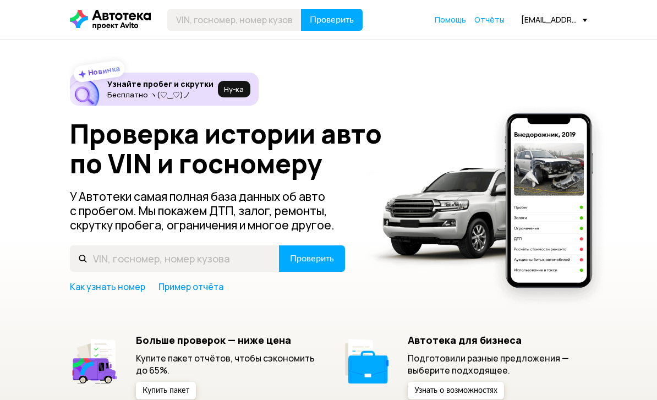
click at [500, 24] on span "Отчёты" at bounding box center [489, 19] width 30 height 10
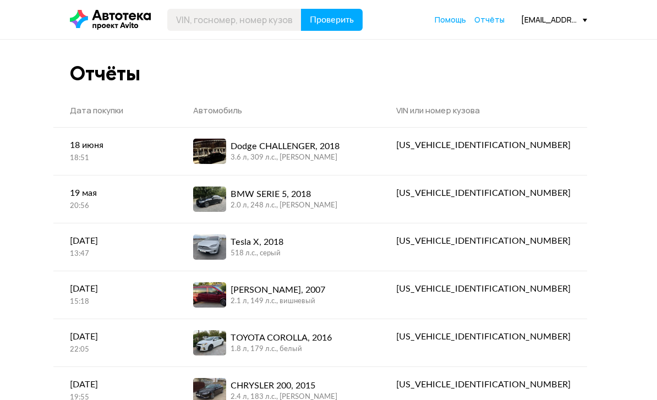
click at [339, 150] on div "Dodge CHALLENGER, 2018" at bounding box center [284, 146] width 109 height 13
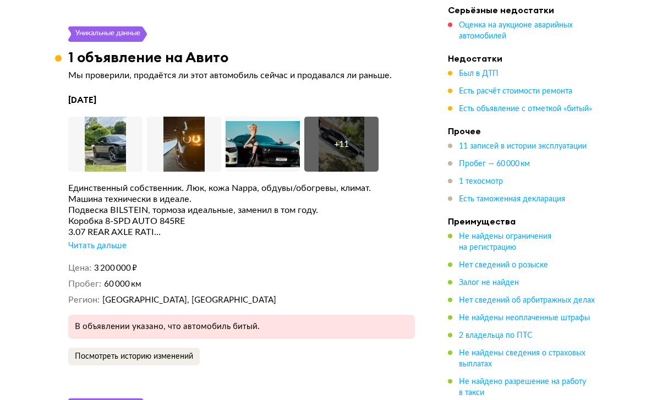
scroll to position [2435, 0]
click at [116, 241] on div "Читать дальше" at bounding box center [97, 246] width 58 height 11
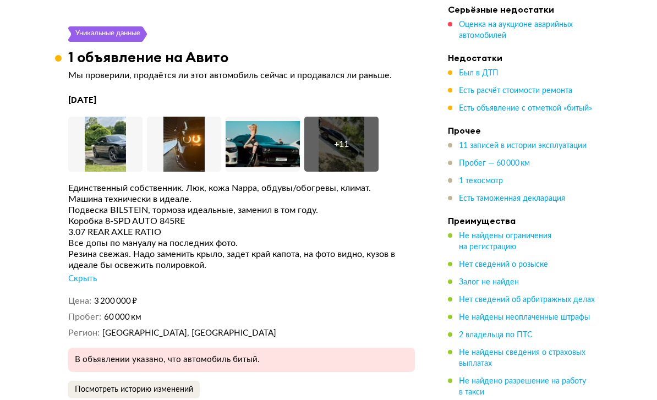
scroll to position [2435, 0]
click at [102, 120] on img at bounding box center [105, 144] width 74 height 55
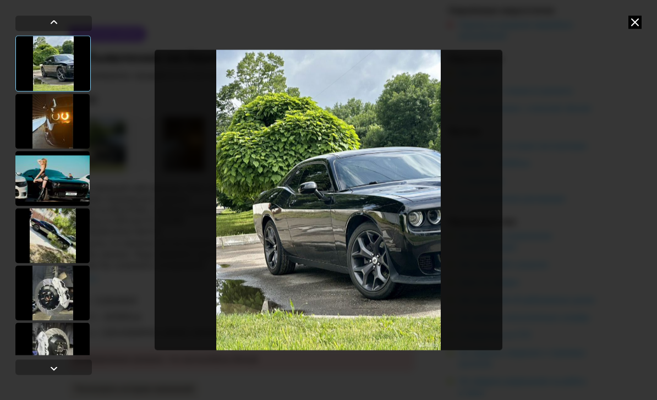
click at [46, 121] on div at bounding box center [52, 120] width 74 height 55
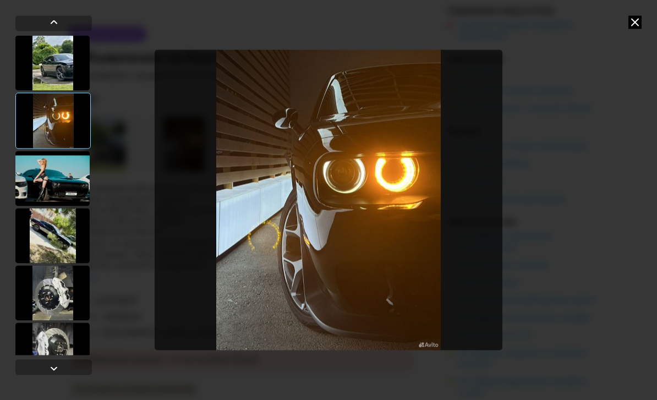
click at [45, 174] on div at bounding box center [52, 178] width 74 height 55
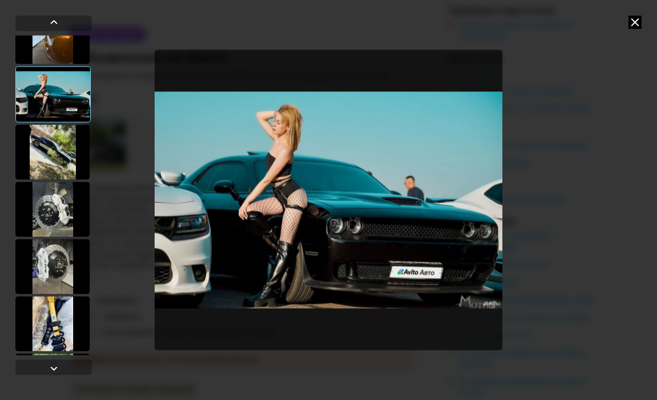
scroll to position [90, 0]
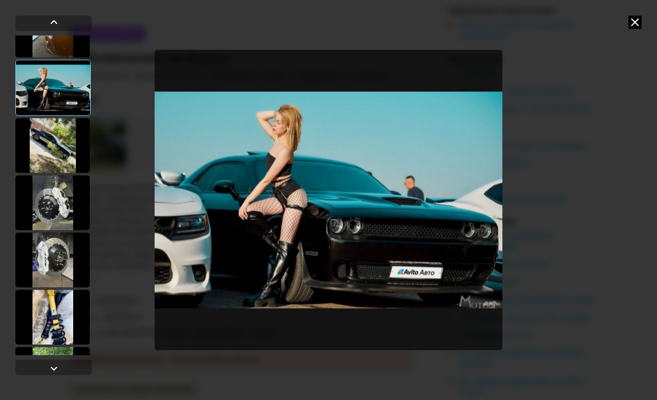
click at [54, 199] on div at bounding box center [52, 202] width 74 height 55
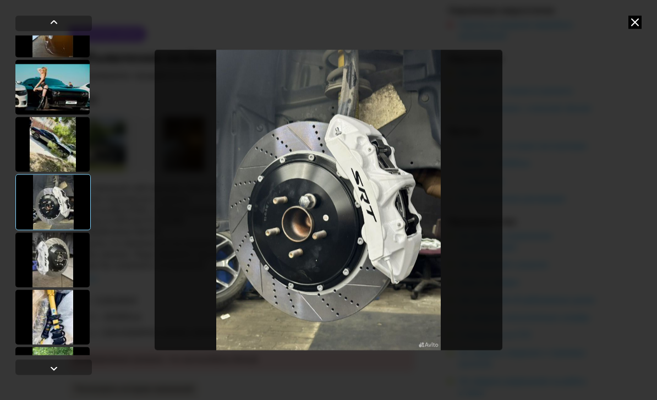
click at [43, 262] on div at bounding box center [52, 259] width 74 height 55
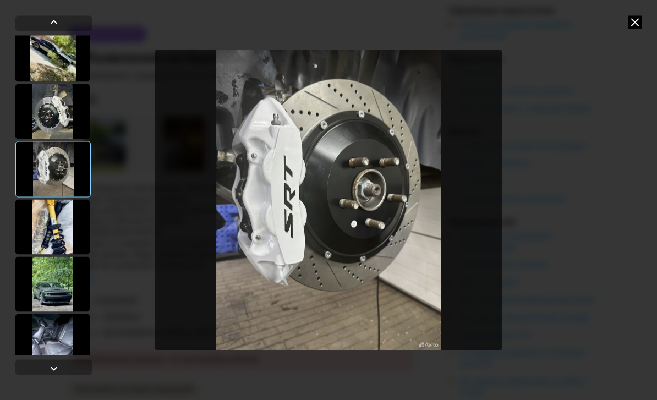
scroll to position [184, 0]
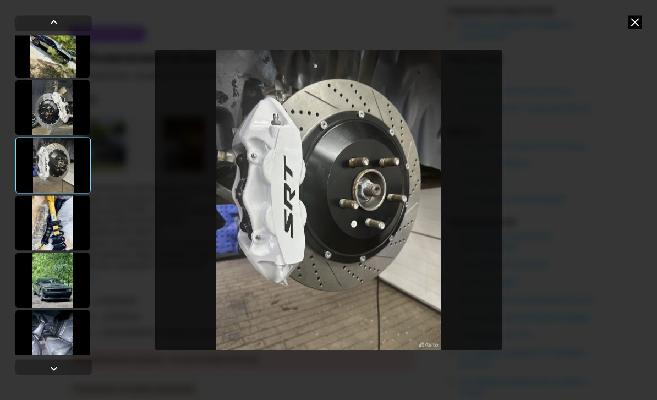
click at [48, 224] on div at bounding box center [52, 222] width 74 height 55
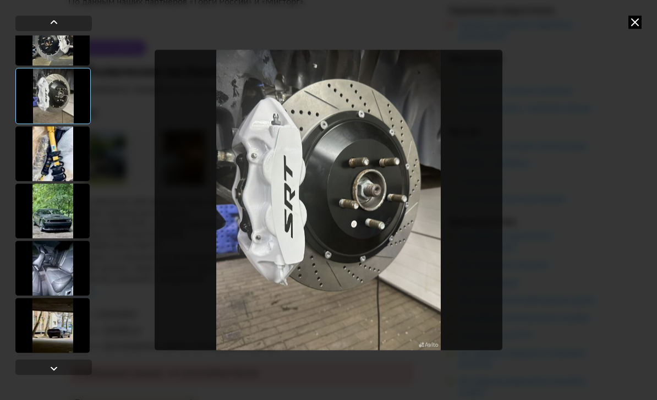
scroll to position [257, 0]
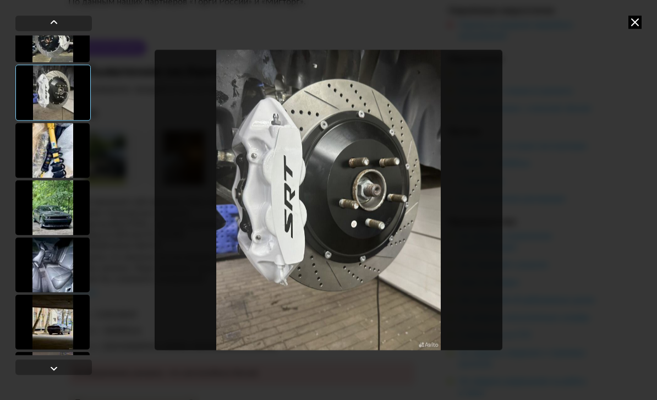
click at [48, 203] on div at bounding box center [52, 207] width 74 height 55
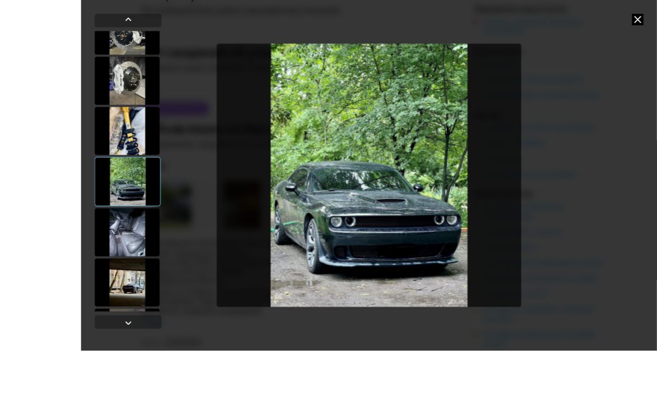
scroll to position [2444, 0]
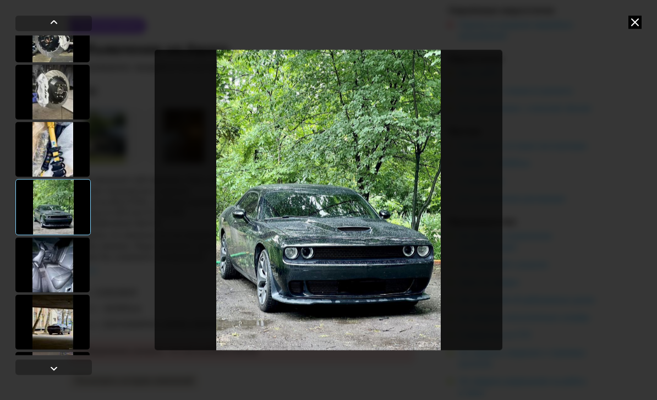
click at [48, 263] on div at bounding box center [52, 264] width 74 height 55
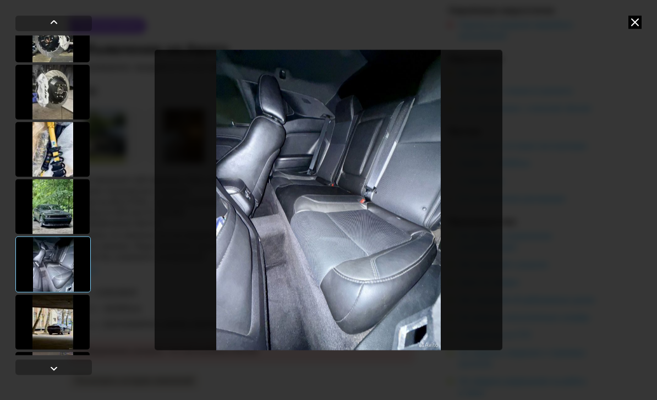
click at [49, 316] on div at bounding box center [52, 321] width 74 height 55
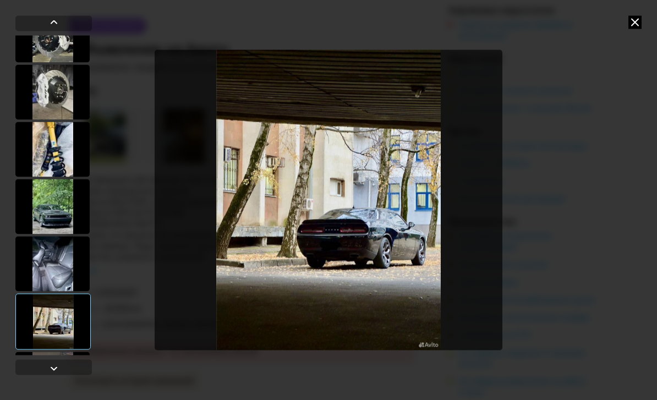
click at [56, 367] on div at bounding box center [52, 378] width 74 height 55
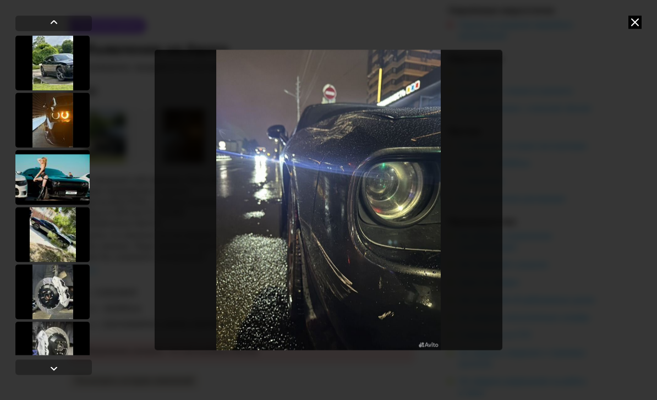
scroll to position [2429, 0]
